Goal: Check status: Check status

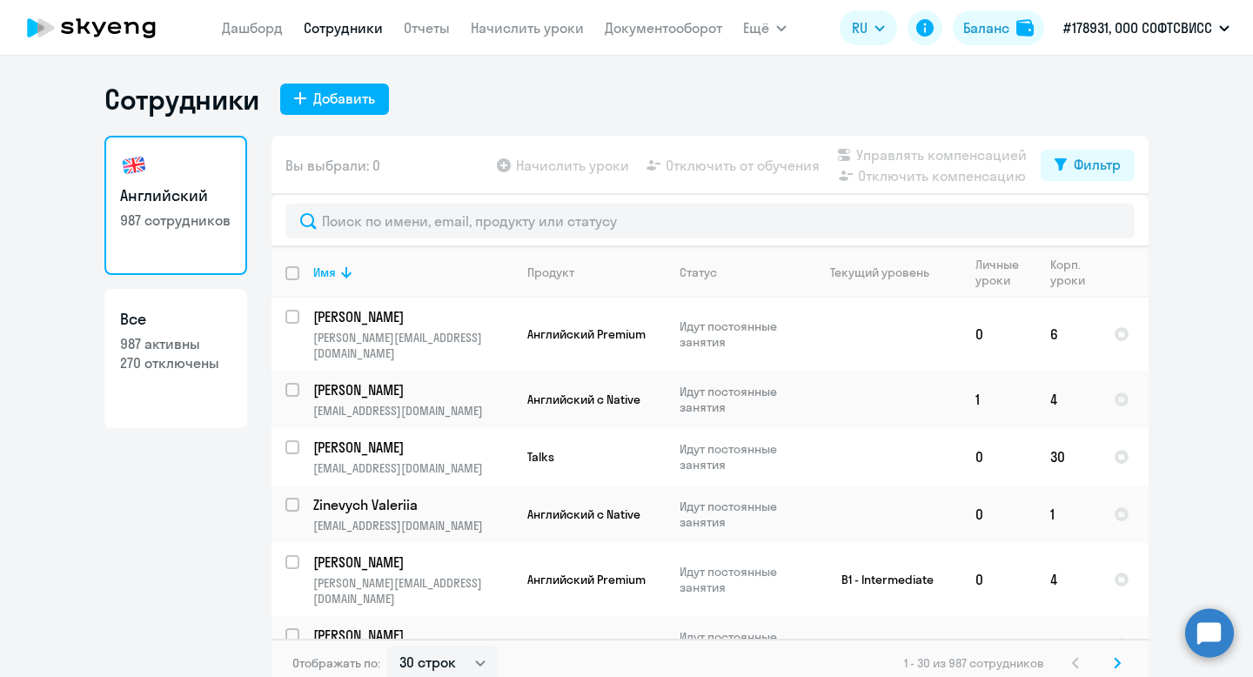
select select "30"
click at [559, 211] on input "text" at bounding box center [709, 221] width 849 height 35
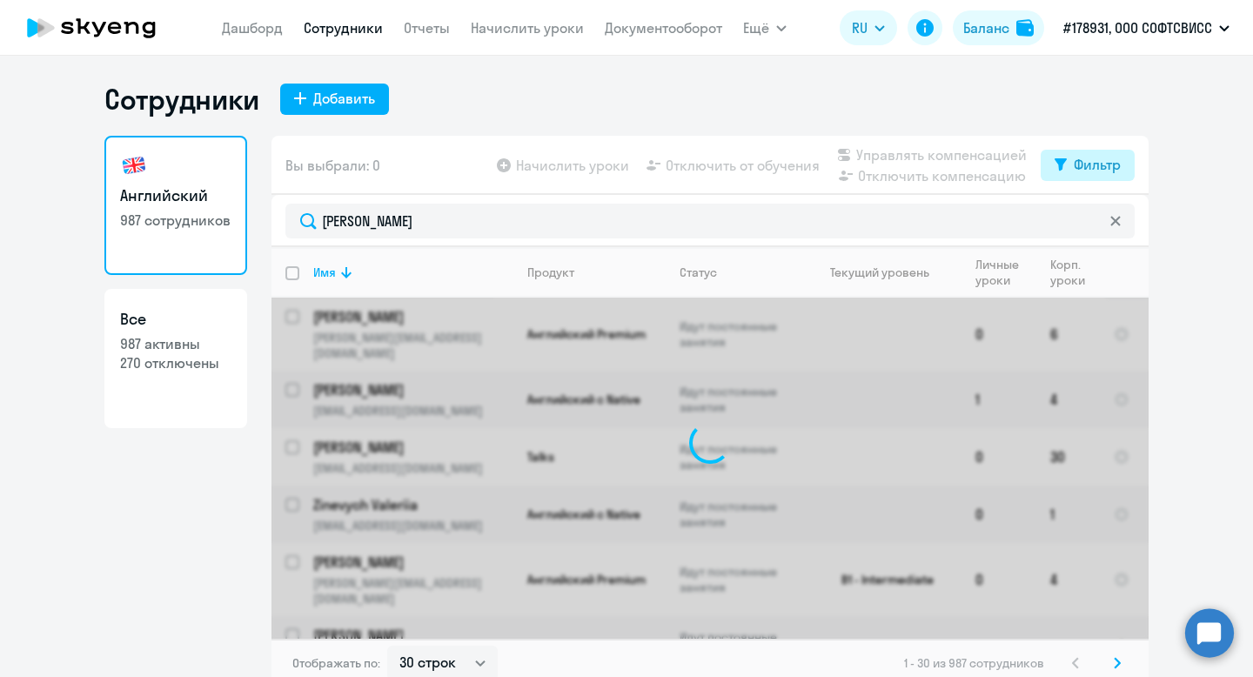
type input "[PERSON_NAME]"
click at [1072, 159] on button "Фильтр" at bounding box center [1088, 165] width 94 height 31
click at [1112, 224] on span at bounding box center [1106, 221] width 30 height 17
click at [1091, 222] on input "checkbox" at bounding box center [1090, 221] width 1 height 1
checkbox input "true"
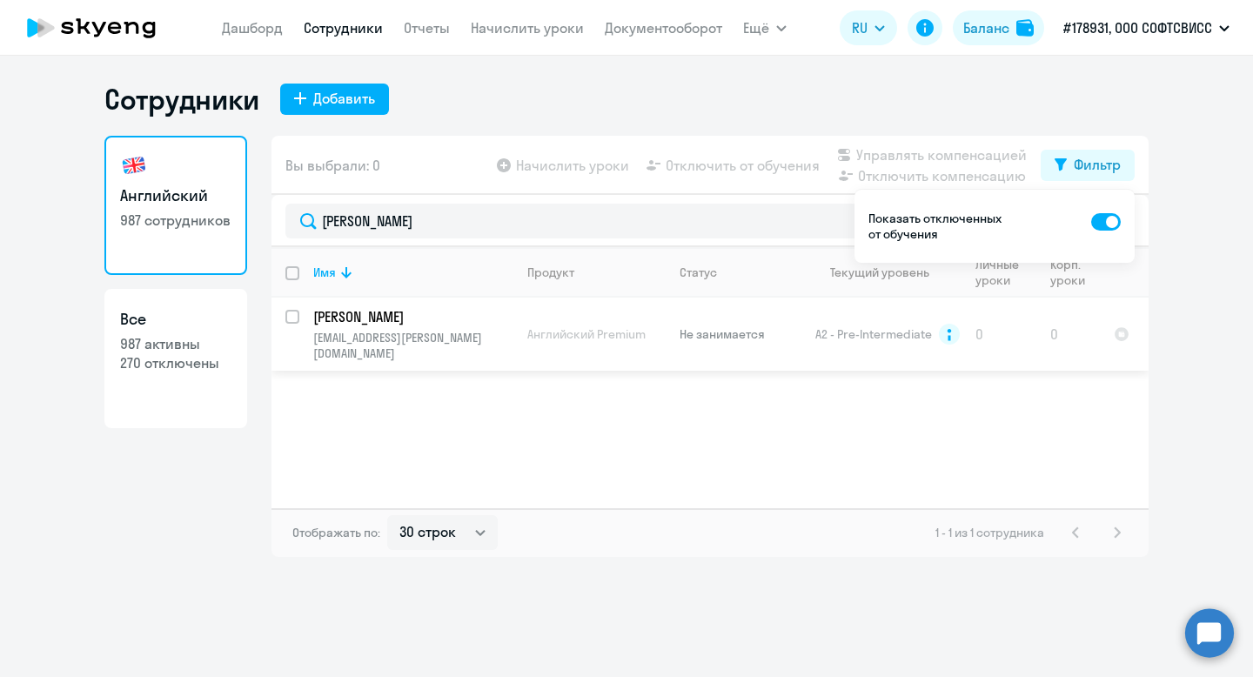
click at [372, 319] on p "[PERSON_NAME]" at bounding box center [411, 316] width 197 height 19
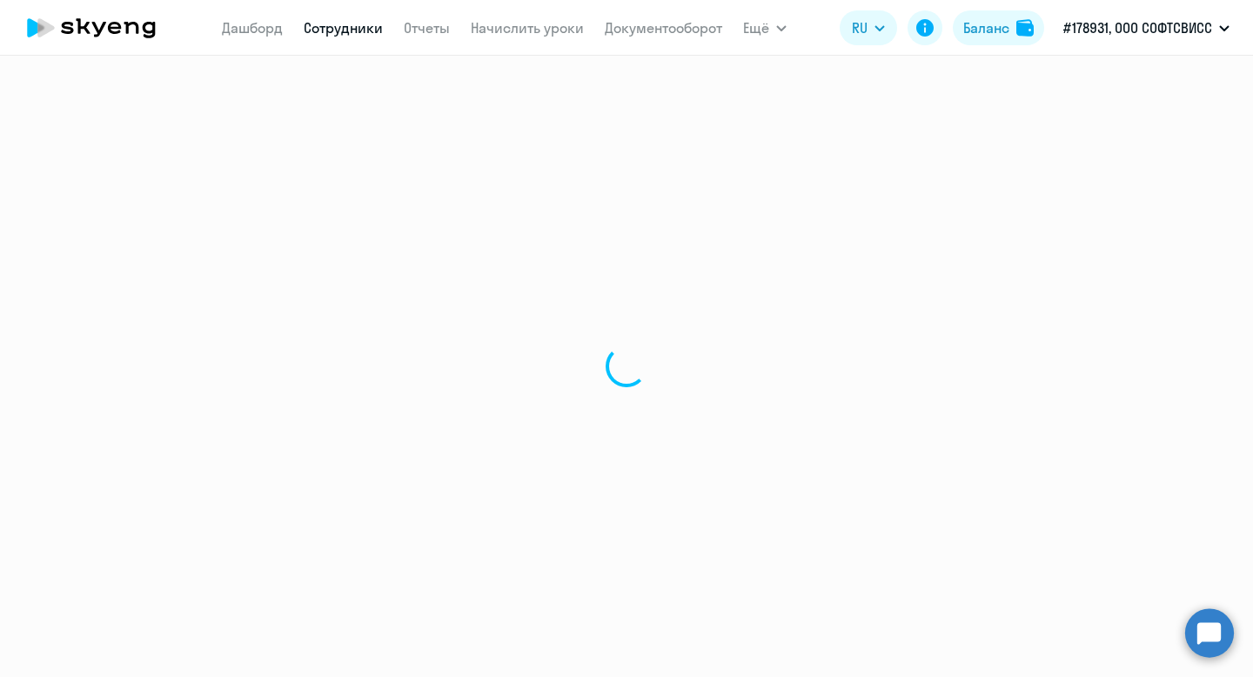
select select "english"
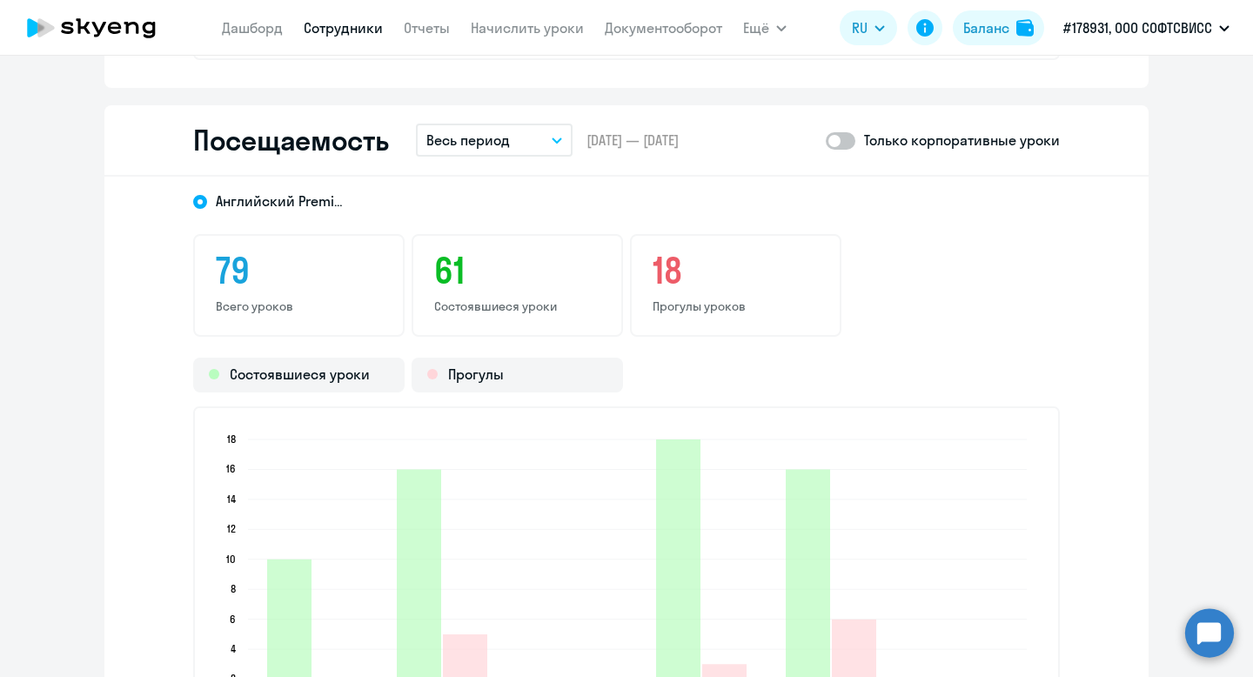
scroll to position [2196, 0]
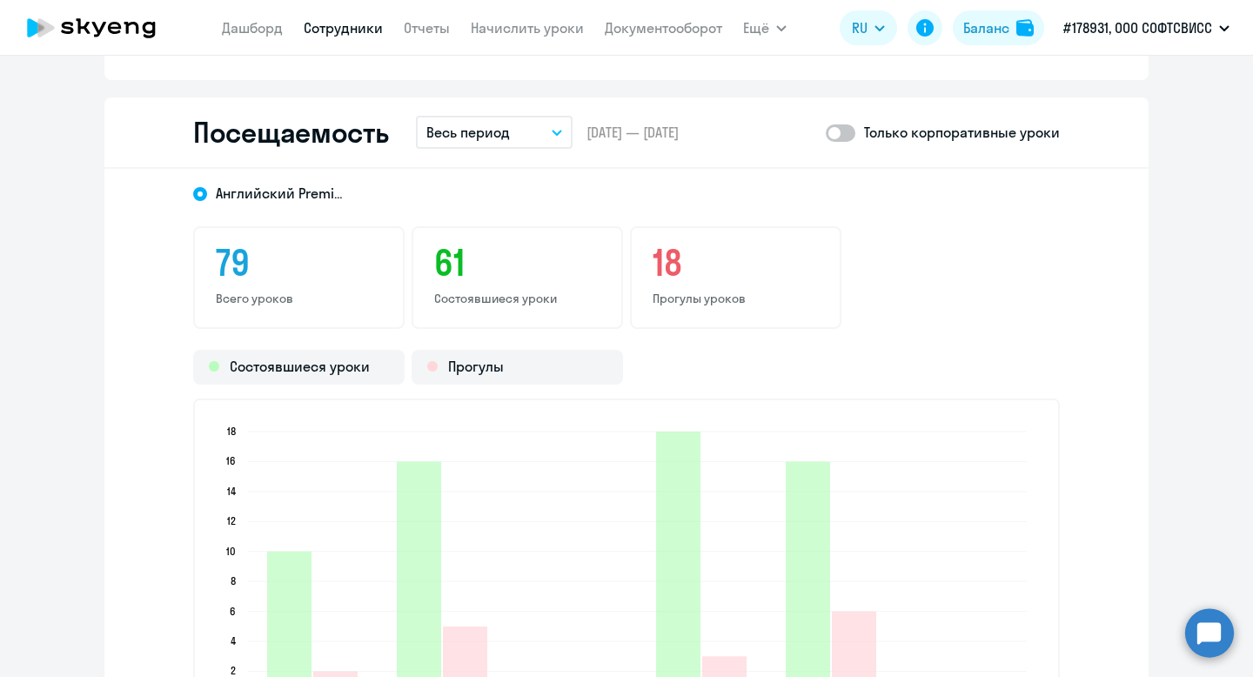
click at [522, 147] on button "Весь период" at bounding box center [494, 132] width 157 height 33
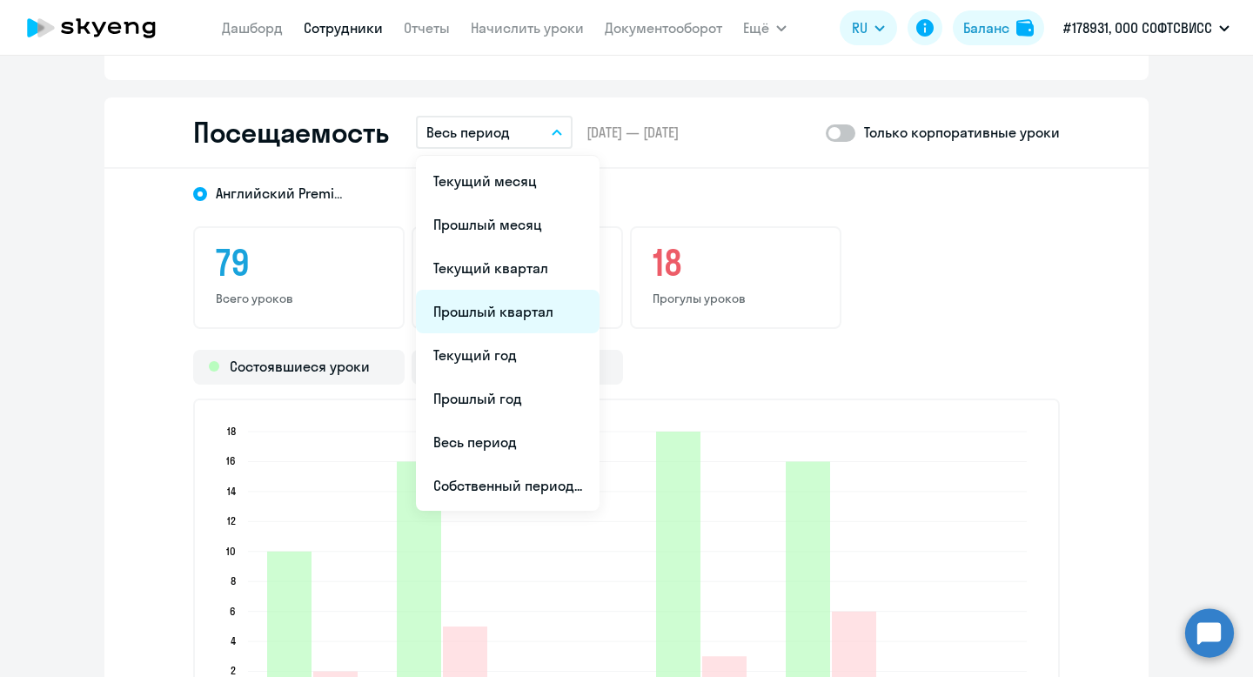
click at [524, 311] on li "Прошлый квартал" at bounding box center [508, 312] width 184 height 44
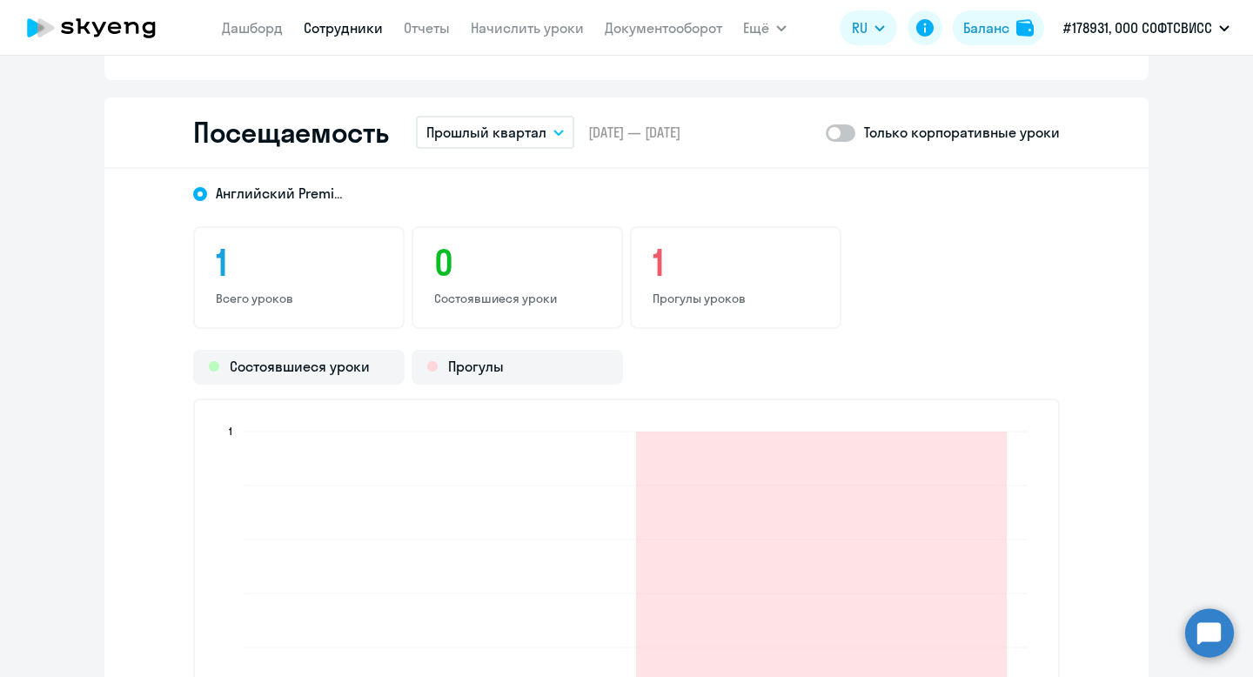
click at [542, 133] on p "Прошлый квартал" at bounding box center [486, 132] width 120 height 21
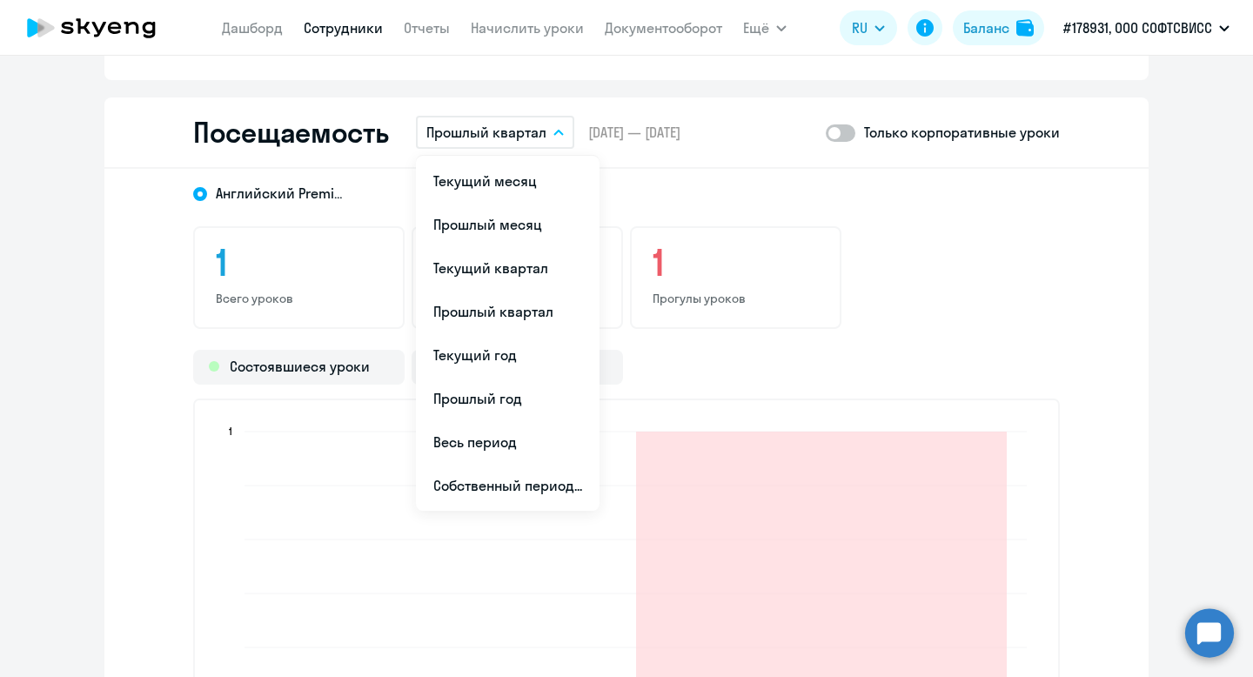
click at [885, 235] on div "1 Всего уроков 0 Состоявшиеся уроки 1 Прогулы уроков" at bounding box center [626, 277] width 867 height 103
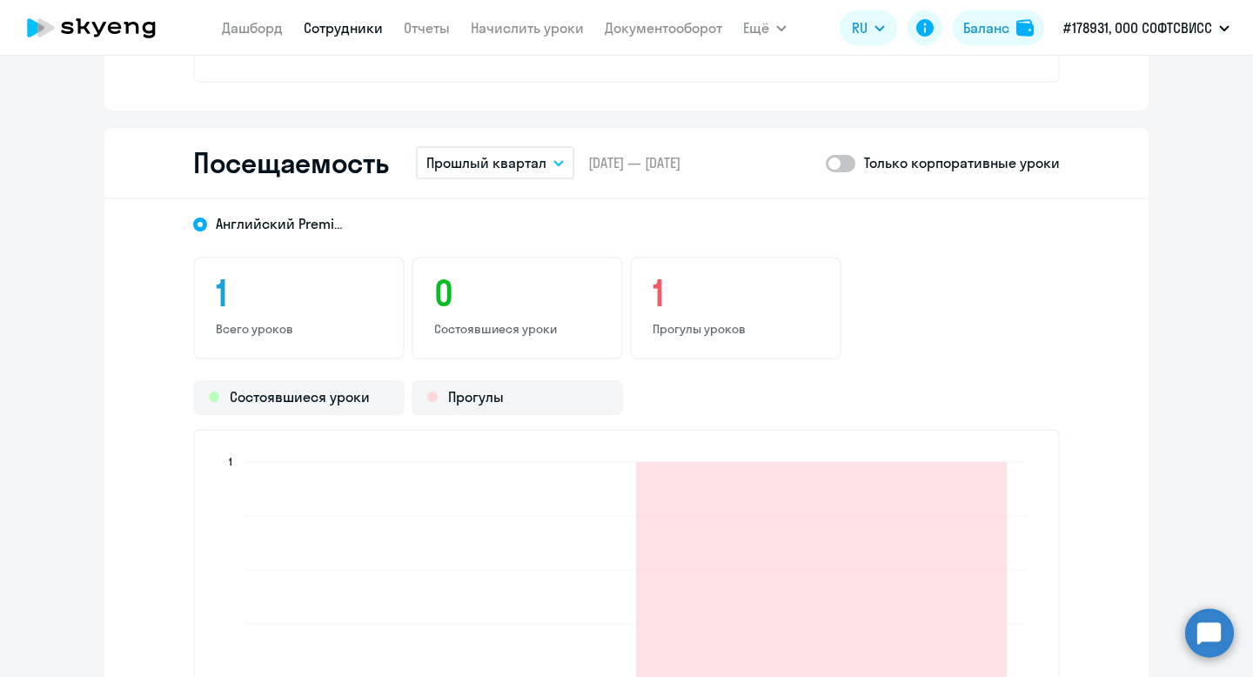
scroll to position [2141, 0]
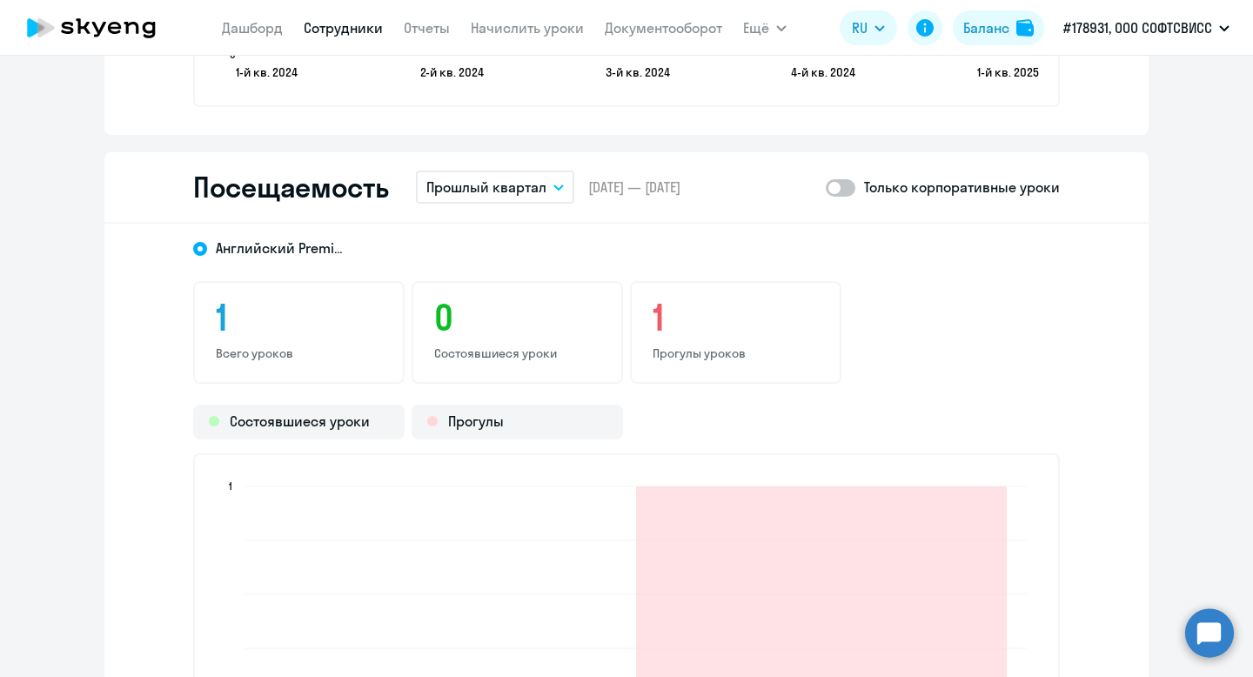
click at [506, 167] on div "Посещаемость Прошлый квартал Текущий месяц Прошлый месяц Текущий квартал [GEOGR…" at bounding box center [626, 187] width 1044 height 71
click at [512, 179] on p "Прошлый квартал" at bounding box center [486, 187] width 120 height 21
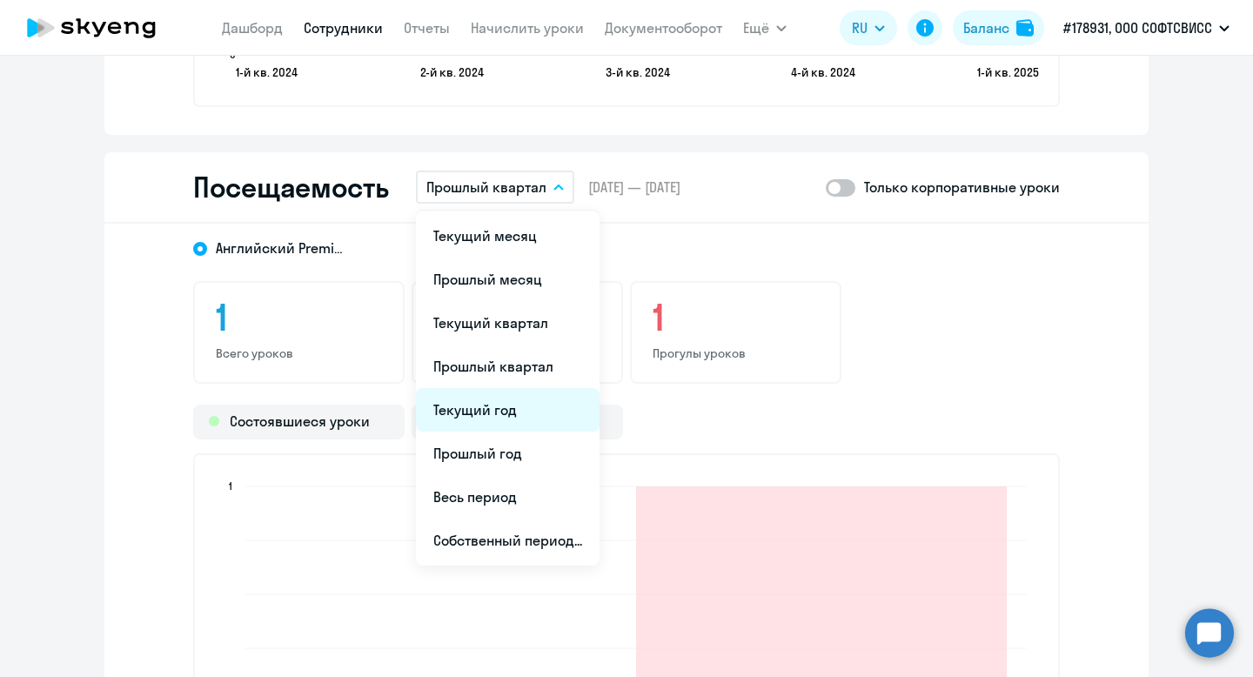
click at [522, 415] on li "Текущий год" at bounding box center [508, 410] width 184 height 44
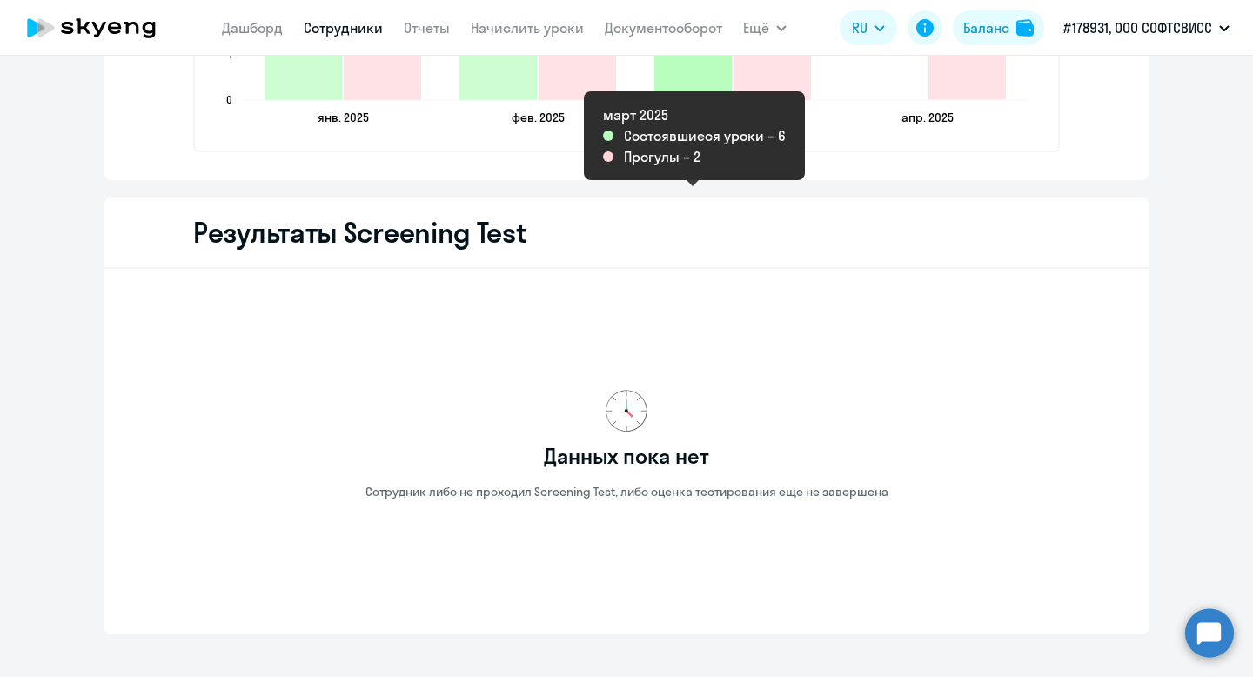
scroll to position [2882, 0]
